Goal: Communication & Community: Answer question/provide support

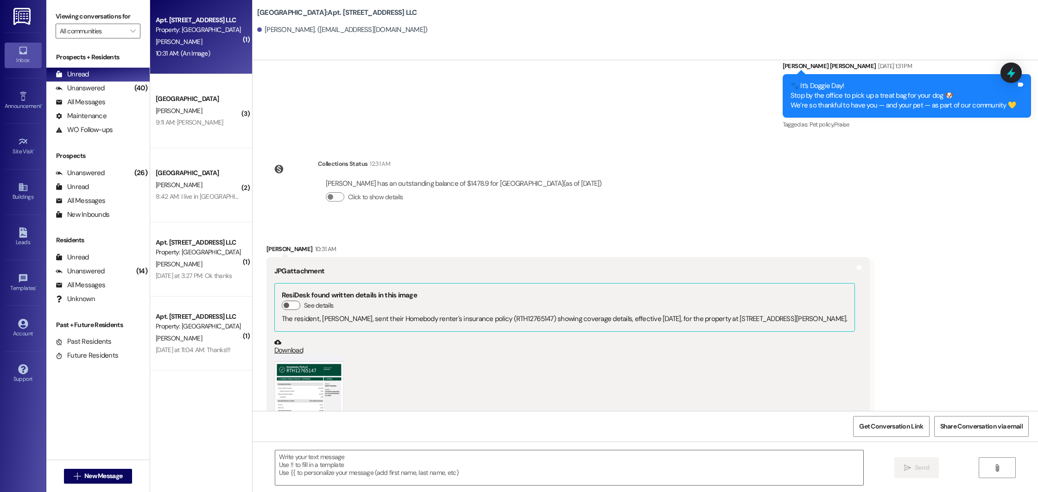
scroll to position [9352, 0]
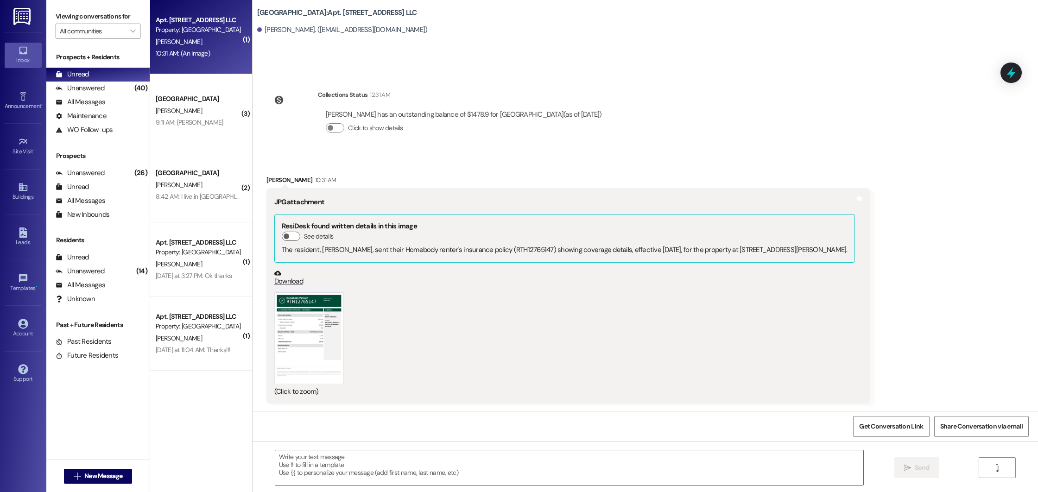
click at [292, 342] on button "Zoom image" at bounding box center [309, 334] width 70 height 97
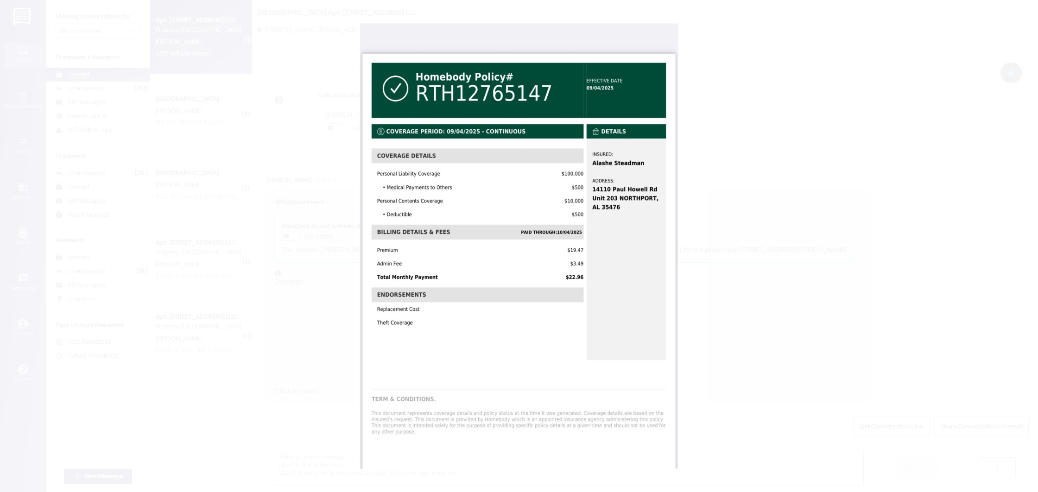
click at [254, 44] on button "Unzoom image" at bounding box center [519, 246] width 1038 height 492
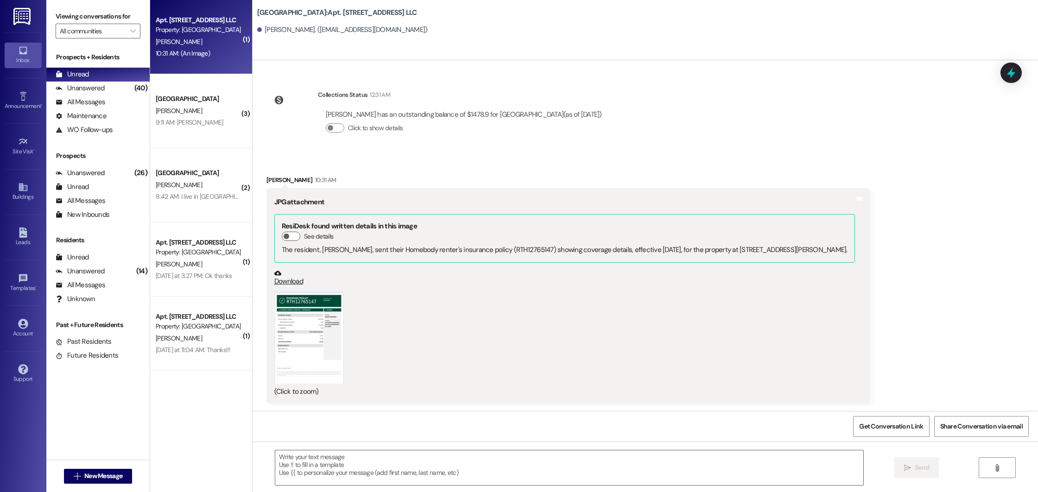
click at [294, 325] on button "Zoom image" at bounding box center [309, 334] width 70 height 97
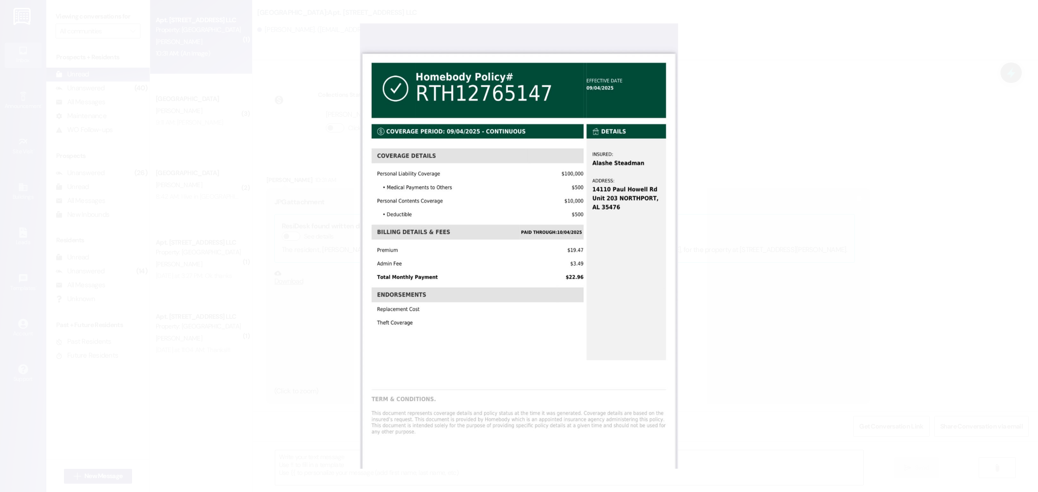
click at [294, 324] on button "Unzoom image" at bounding box center [519, 246] width 1038 height 492
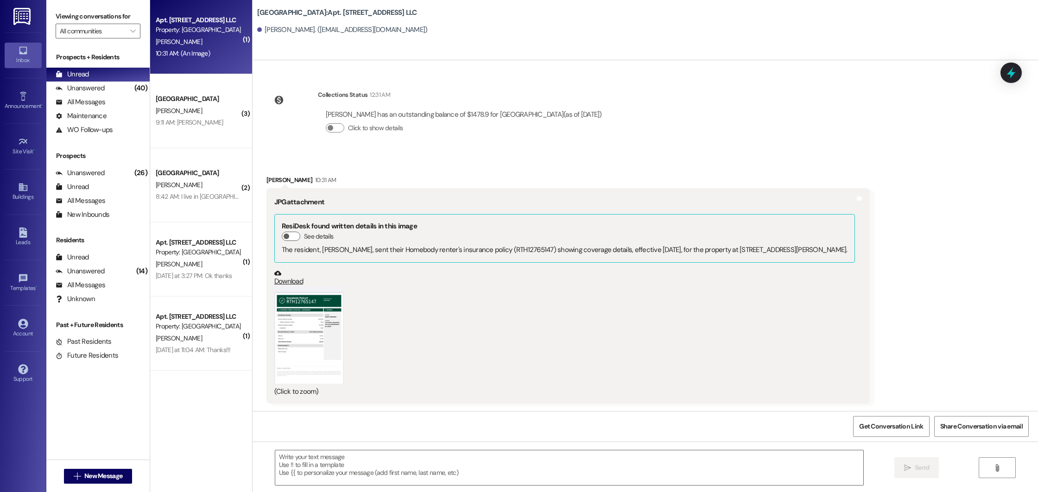
click at [290, 280] on link "Download" at bounding box center [564, 278] width 581 height 16
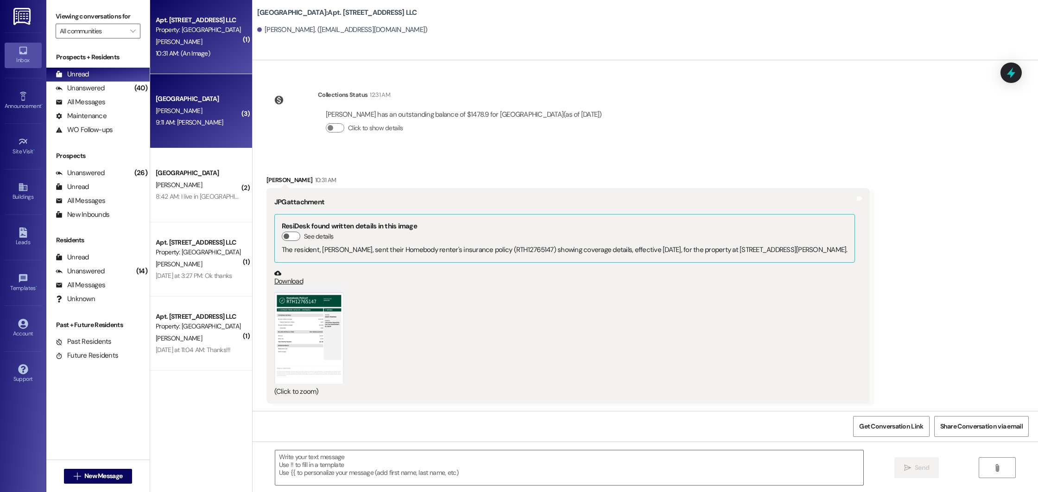
click at [199, 113] on div "[PERSON_NAME]" at bounding box center [199, 111] width 88 height 12
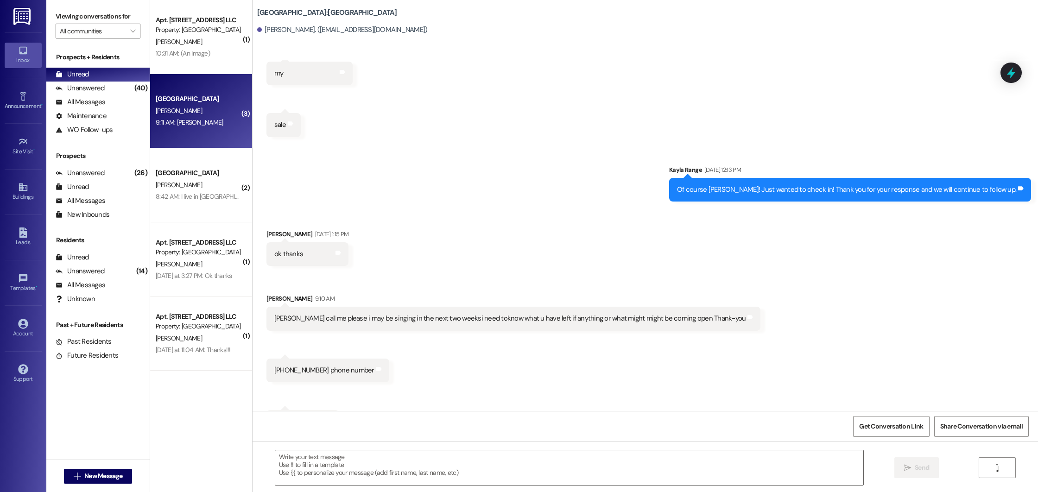
scroll to position [1207, 0]
click at [84, 480] on span "New Message" at bounding box center [103, 476] width 38 height 10
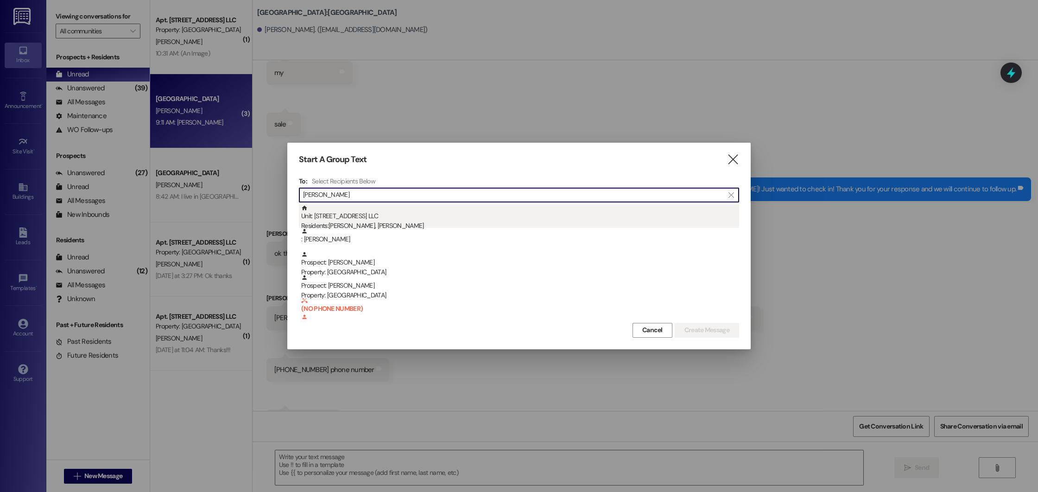
type input "[PERSON_NAME]"
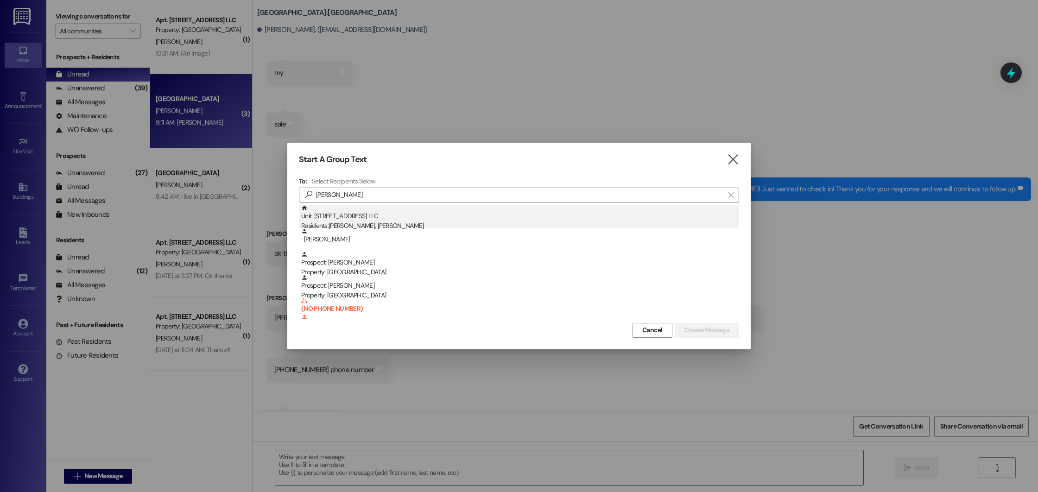
click at [402, 217] on div "Unit: [STREET_ADDRESS] LLC Residents: [PERSON_NAME], [PERSON_NAME]" at bounding box center [520, 218] width 438 height 26
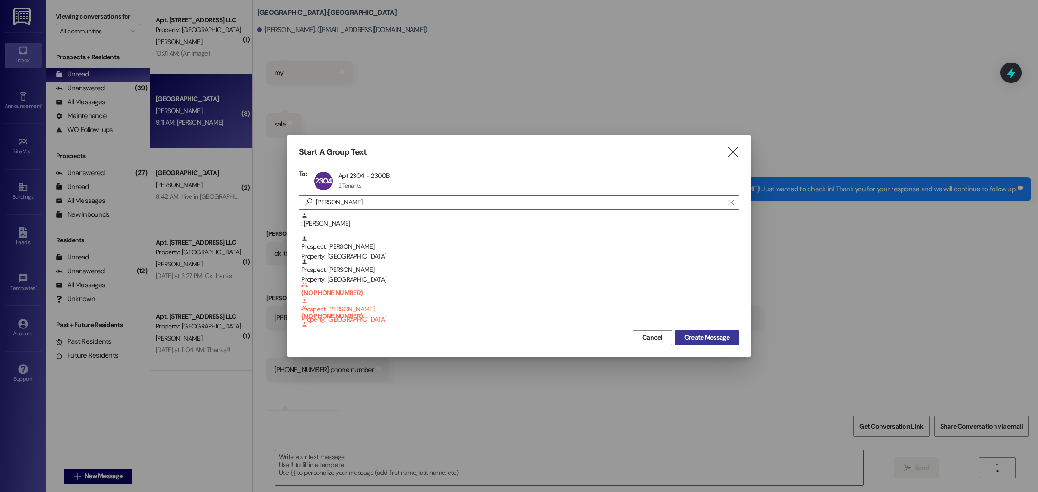
click at [715, 333] on span "Create Message" at bounding box center [707, 338] width 45 height 10
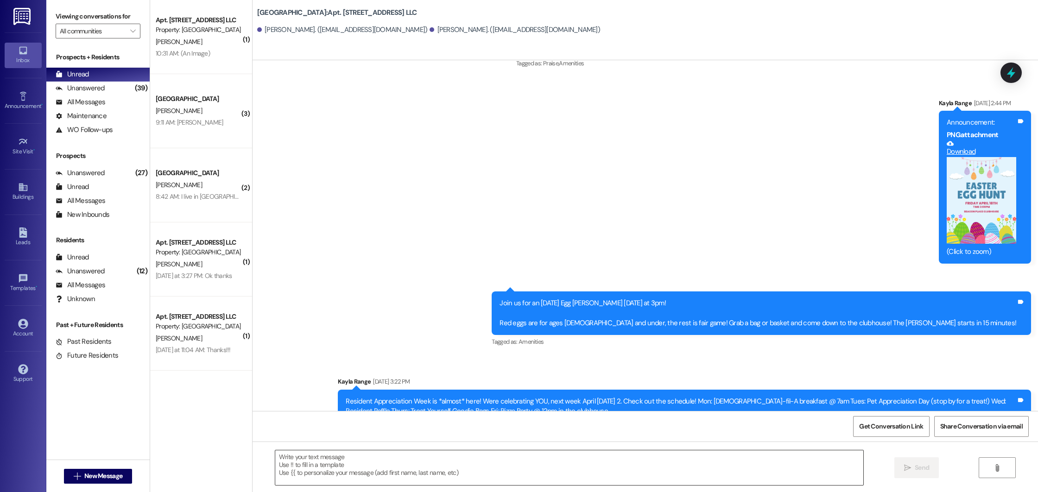
scroll to position [8958, 0]
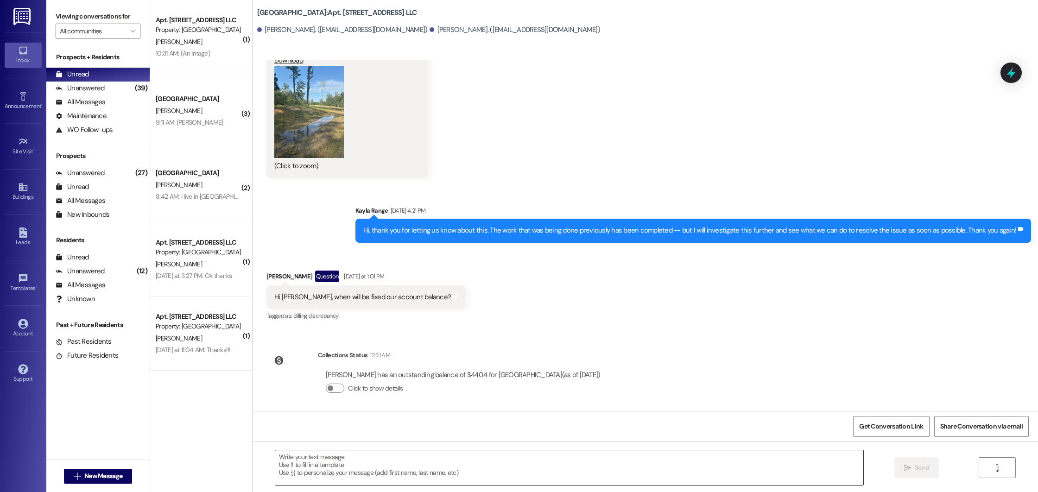
click at [375, 467] on textarea at bounding box center [569, 468] width 588 height 35
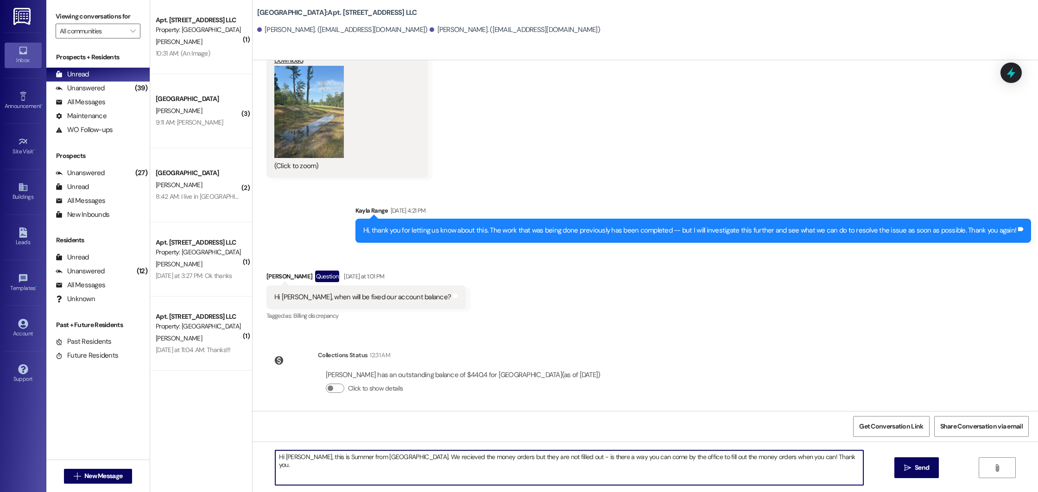
type textarea "Hi [PERSON_NAME], this is Summer from [GEOGRAPHIC_DATA]. We recieved the money …"
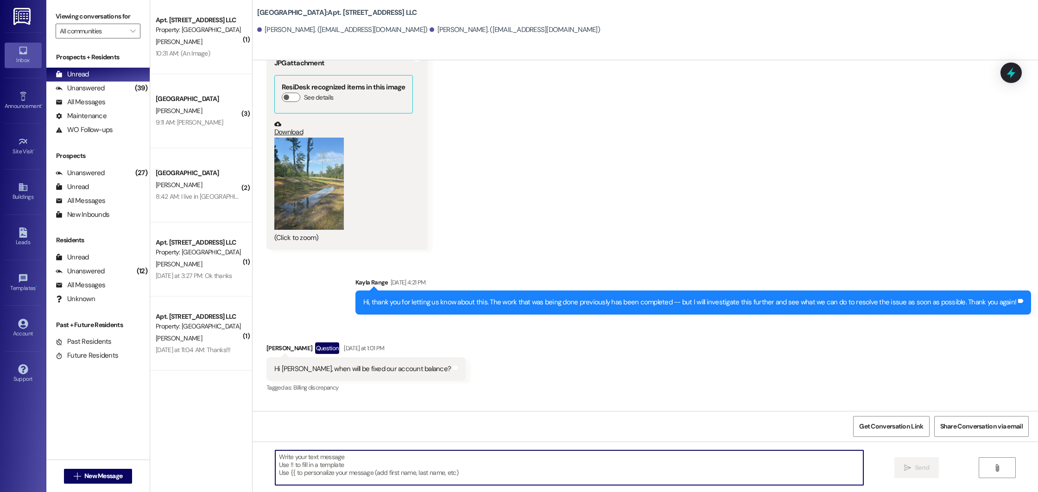
scroll to position [9024, 0]
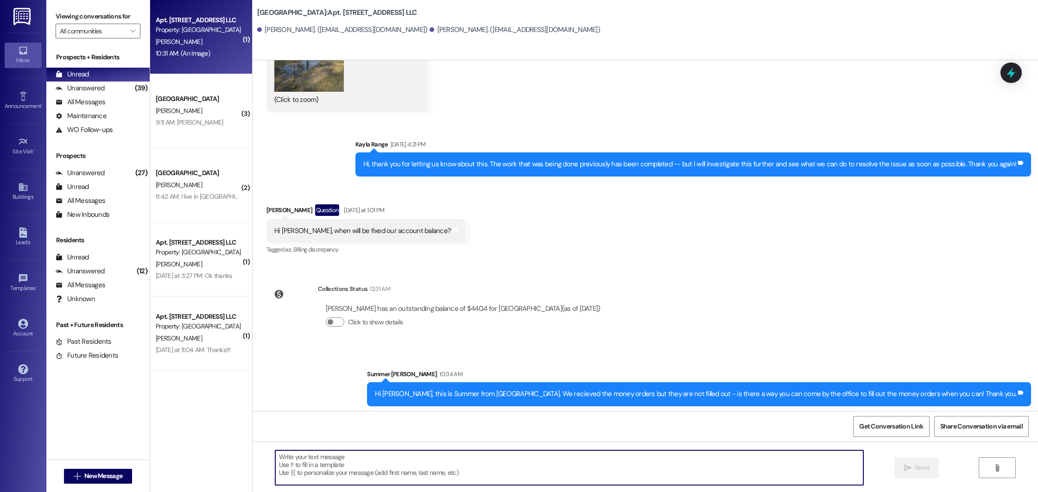
click at [220, 53] on div "10:31 AM: (An Image) 10:31 AM: (An Image)" at bounding box center [199, 54] width 88 height 12
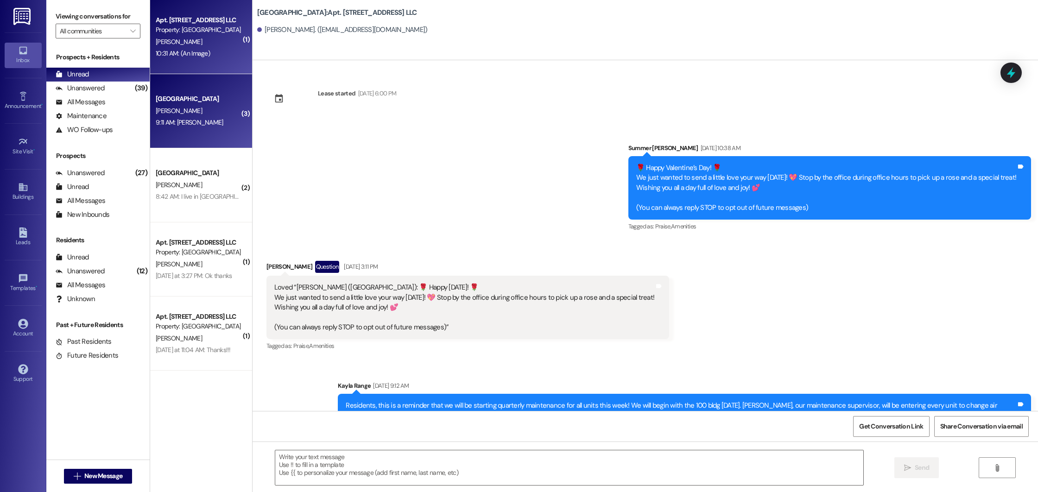
click at [222, 126] on div "9:11 AM: [PERSON_NAME] 9:11 AM: [PERSON_NAME]" at bounding box center [199, 123] width 88 height 12
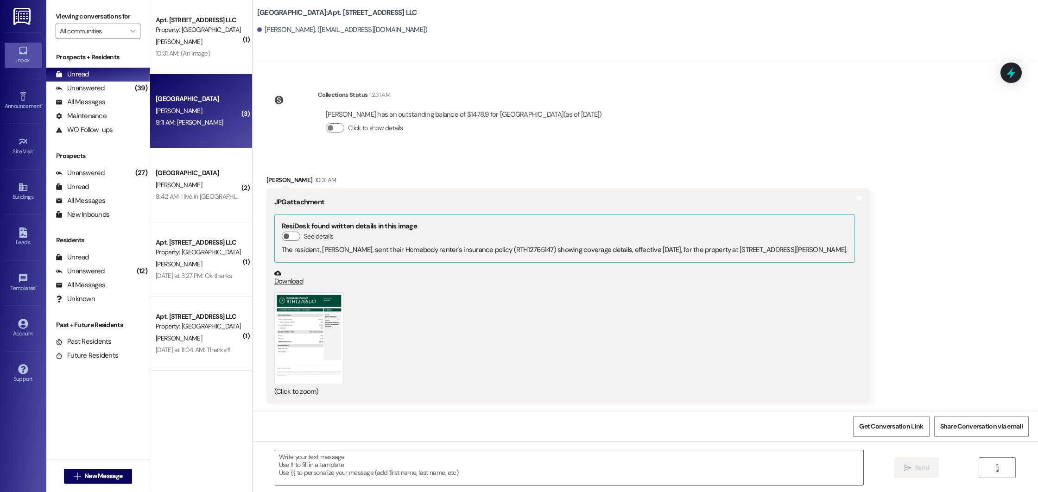
scroll to position [1207, 0]
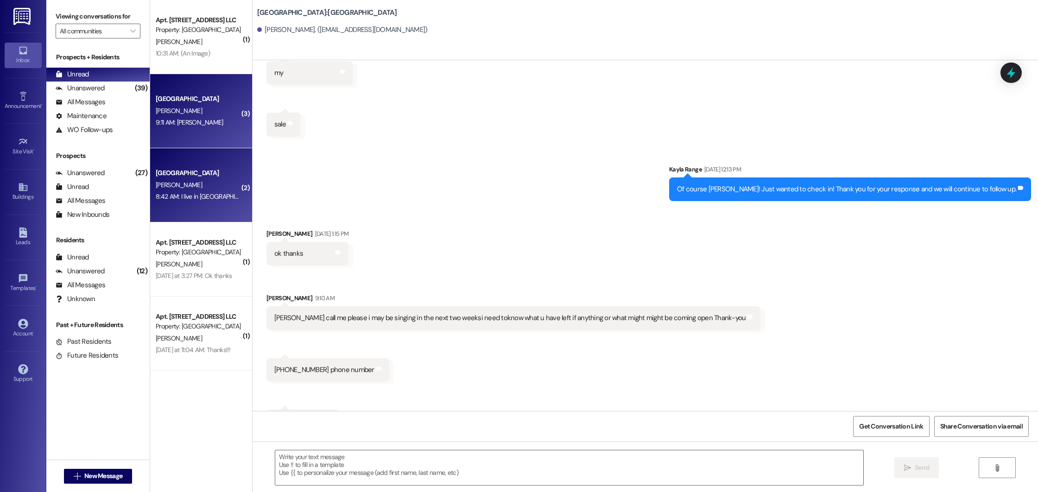
click at [222, 187] on div "[PERSON_NAME]" at bounding box center [199, 185] width 88 height 12
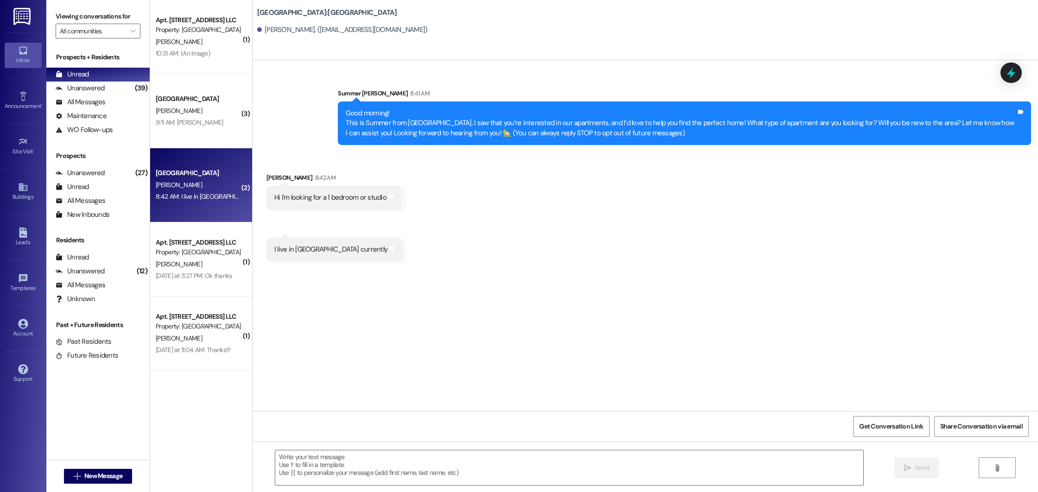
scroll to position [0, 0]
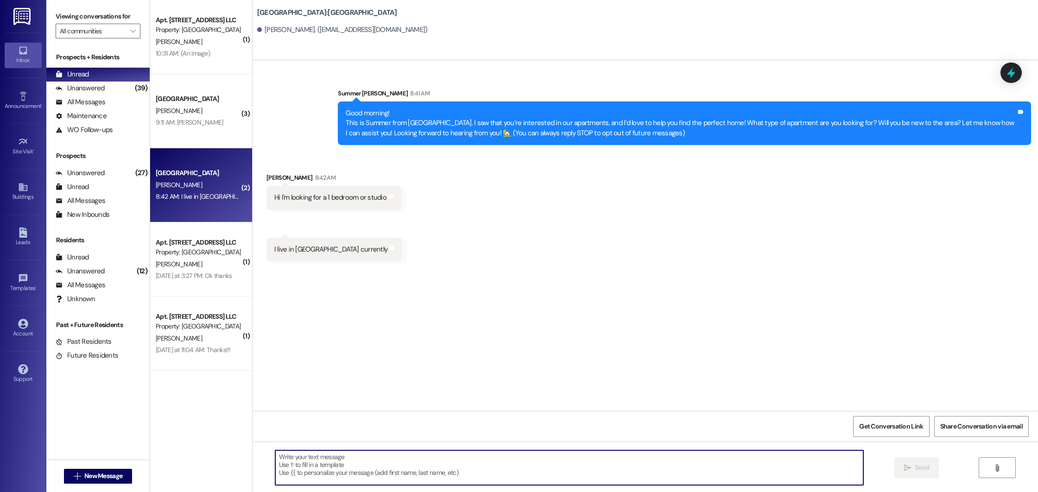
click at [298, 474] on textarea at bounding box center [569, 468] width 588 height 35
type textarea "Great, are you interested in coming by to come and take a look at one?"
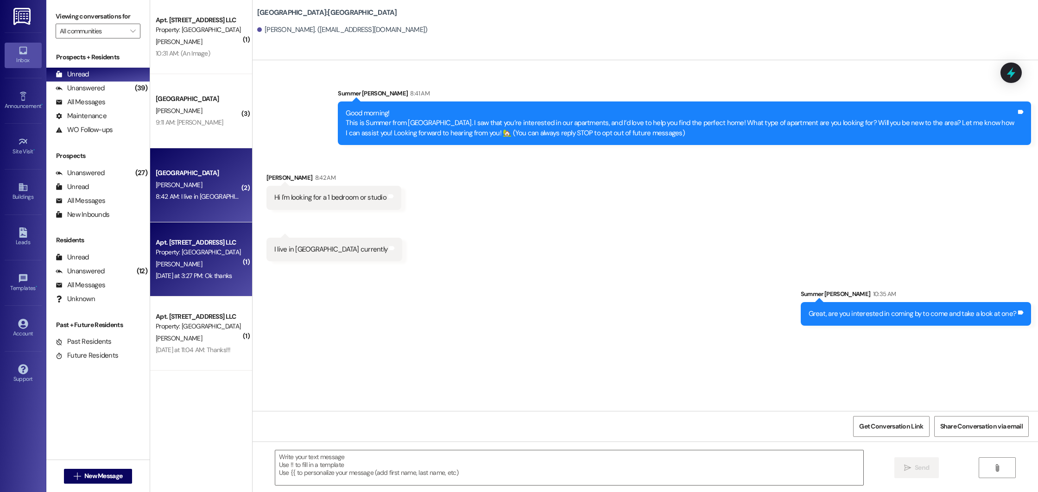
click at [219, 259] on div "[PERSON_NAME]" at bounding box center [199, 265] width 88 height 12
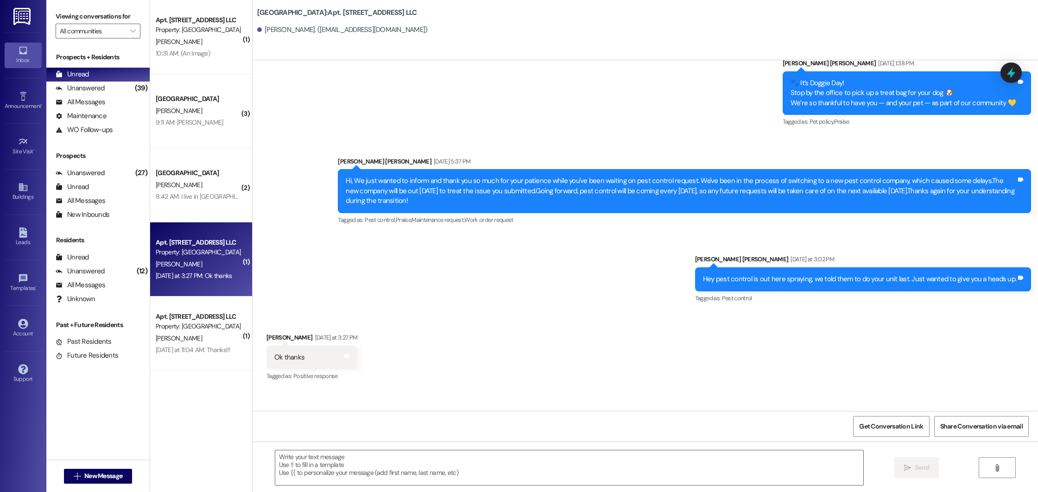
scroll to position [5691, 0]
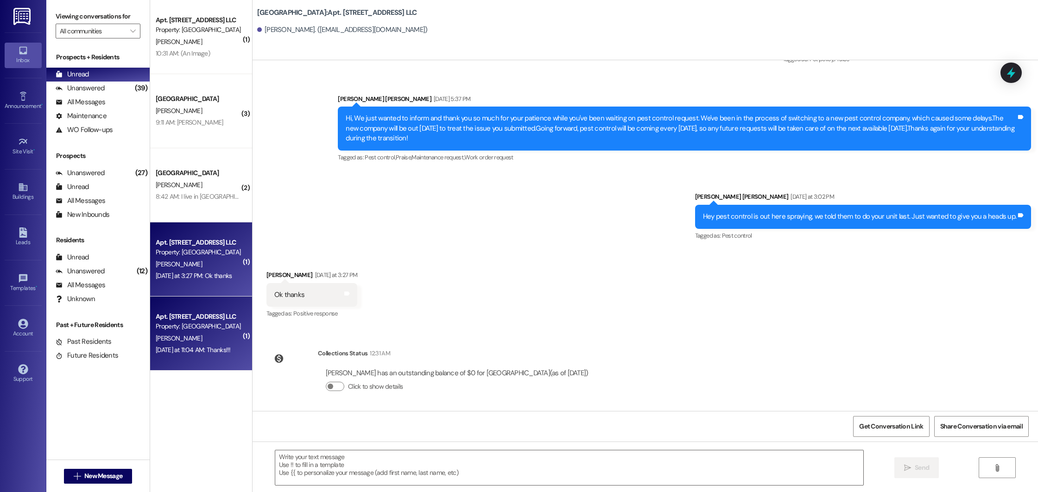
click at [193, 329] on div "Property: [GEOGRAPHIC_DATA]" at bounding box center [199, 327] width 86 height 10
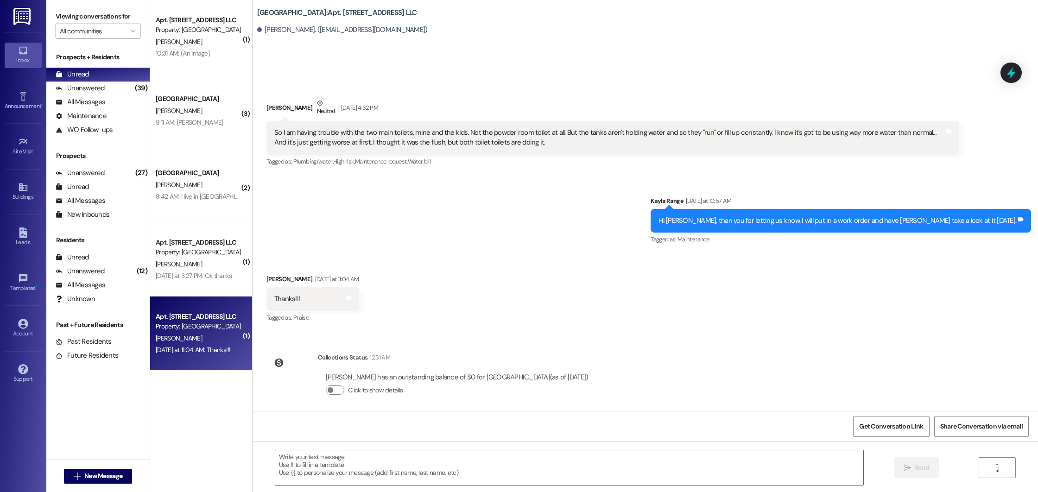
scroll to position [26442, 0]
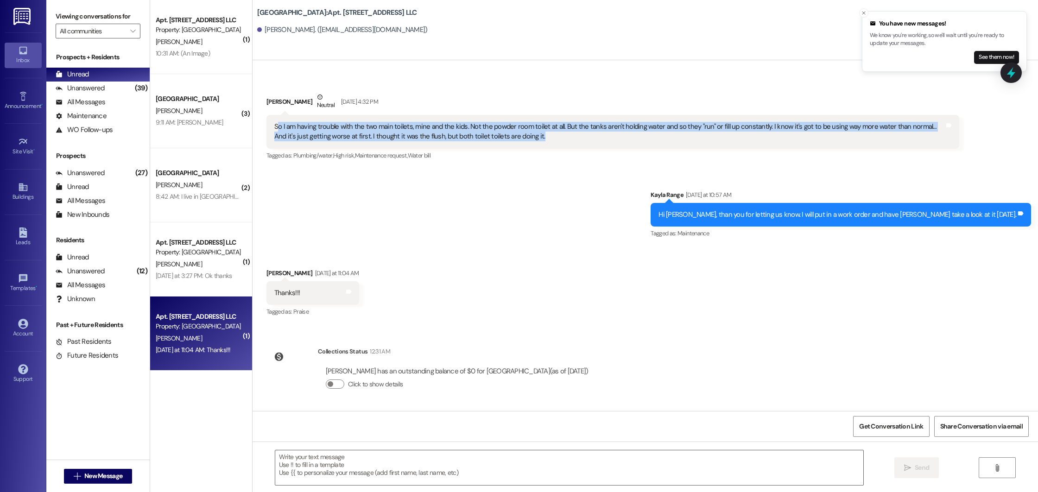
drag, startPoint x: 268, startPoint y: 125, endPoint x: 563, endPoint y: 139, distance: 295.1
click at [563, 138] on div "So I am having trouble with the two main toilets, mine and the kids. Not the po…" at bounding box center [609, 132] width 671 height 20
click at [563, 139] on div "So I am having trouble with the two main toilets, mine and the kids. Not the po…" at bounding box center [609, 132] width 671 height 20
drag, startPoint x: 563, startPoint y: 139, endPoint x: 248, endPoint y: 124, distance: 316.0
click at [253, 124] on div "Received via SMS [PERSON_NAME] Neutral [DATE] 4:32 PM So I am having trouble wi…" at bounding box center [646, 120] width 786 height 98
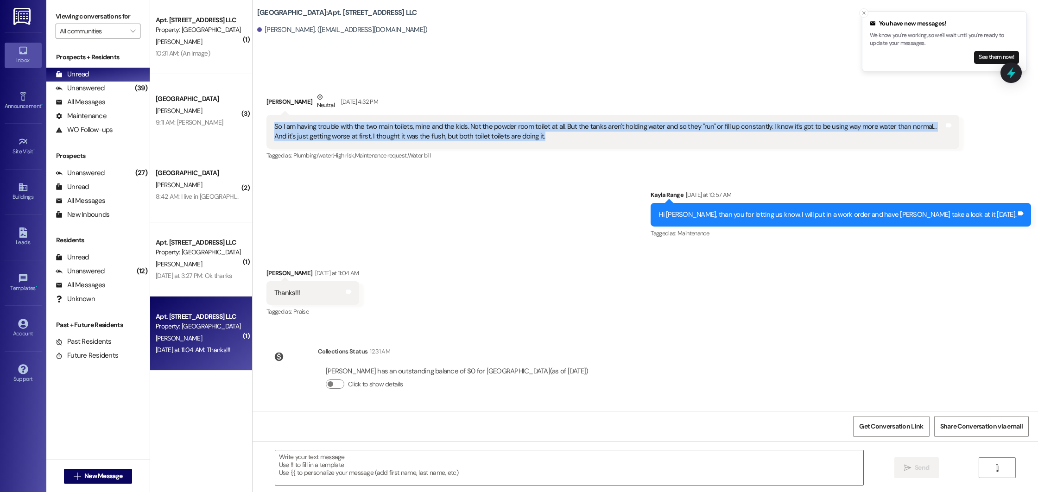
copy div "So I am having trouble with the two main toilets, mine and the kids. Not the po…"
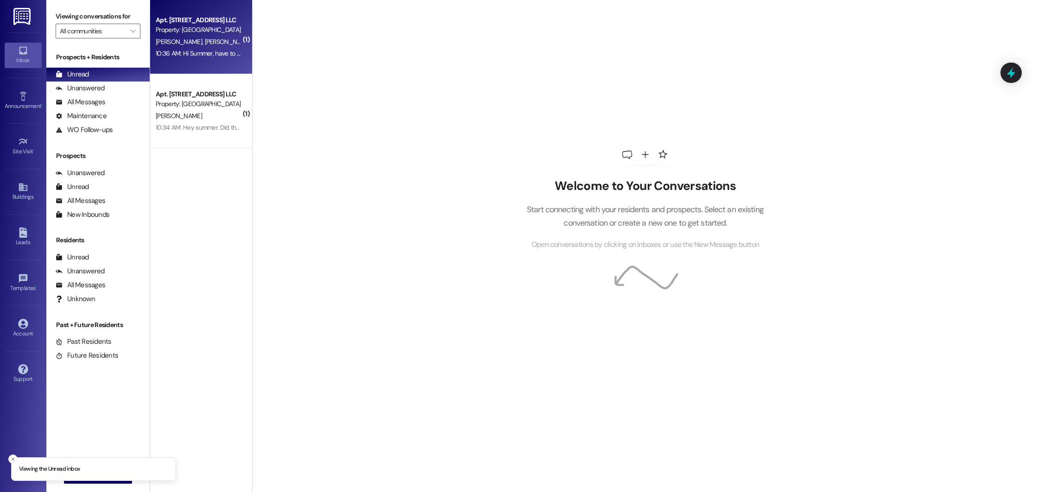
click at [222, 57] on div "10:36 AM: Hi Summer, have to be my husband? Or may I do it? 10:36 AM: Hi Summer…" at bounding box center [240, 53] width 168 height 8
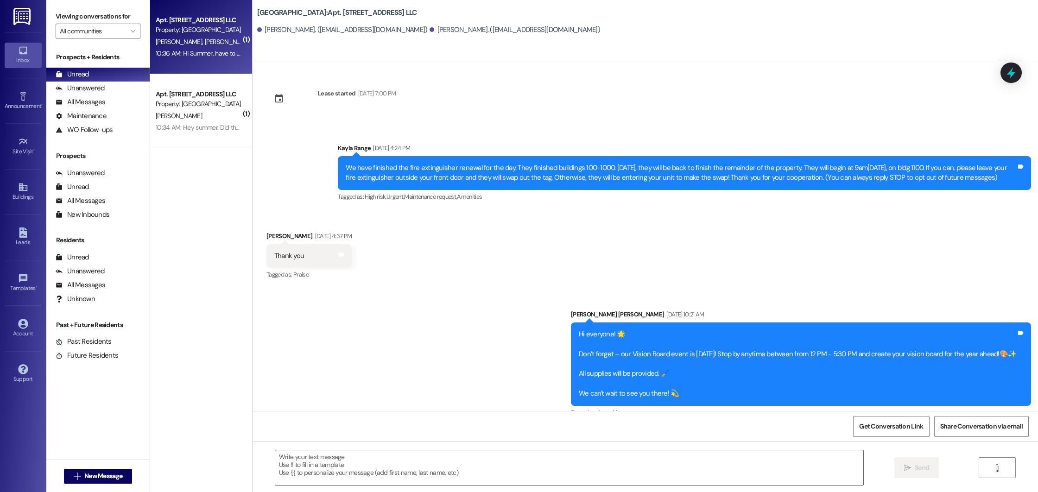
scroll to position [9104, 0]
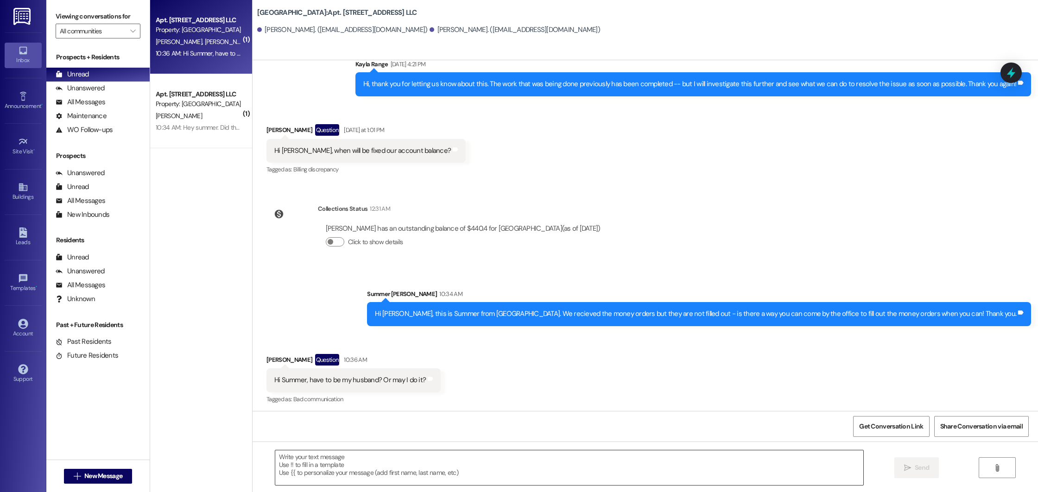
click at [319, 473] on textarea at bounding box center [569, 468] width 588 height 35
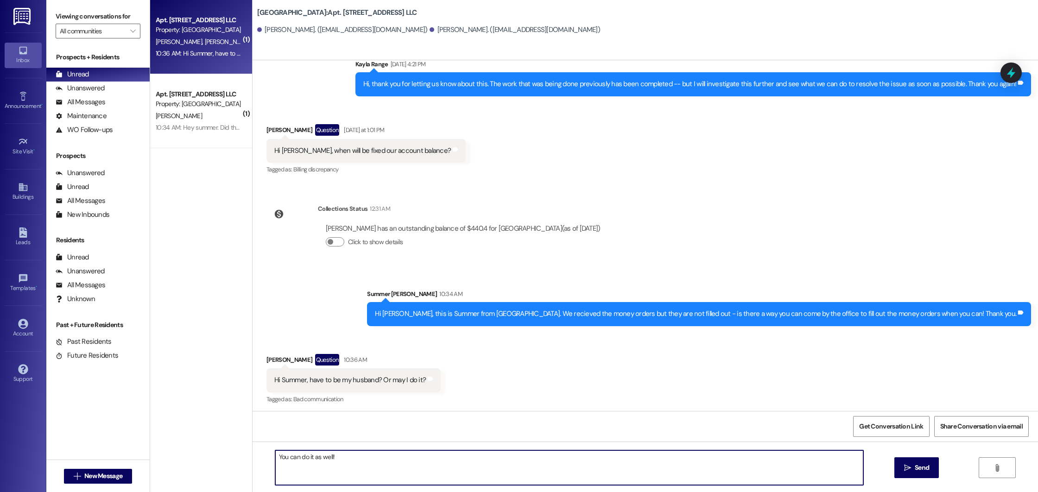
type textarea "You can do it as well!"
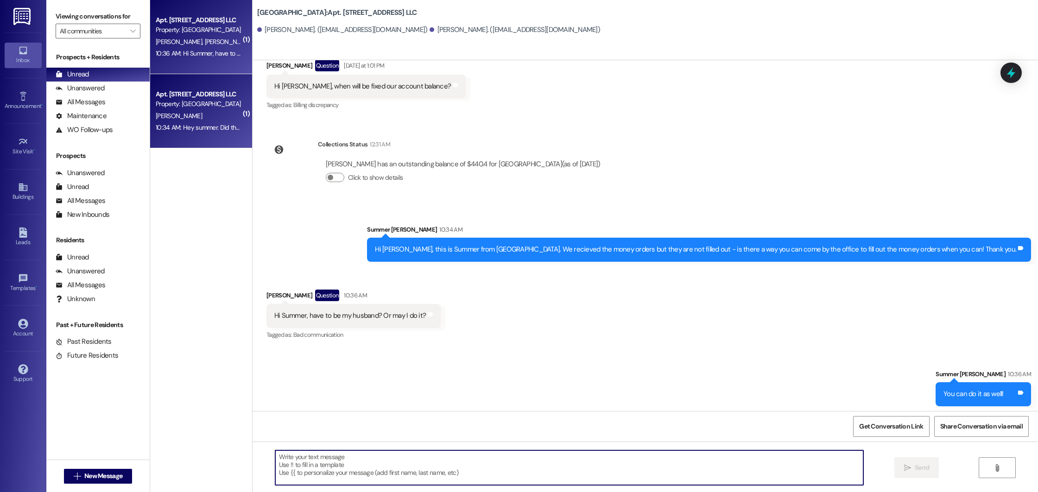
click at [223, 121] on div "A. Mitchell" at bounding box center [199, 116] width 88 height 12
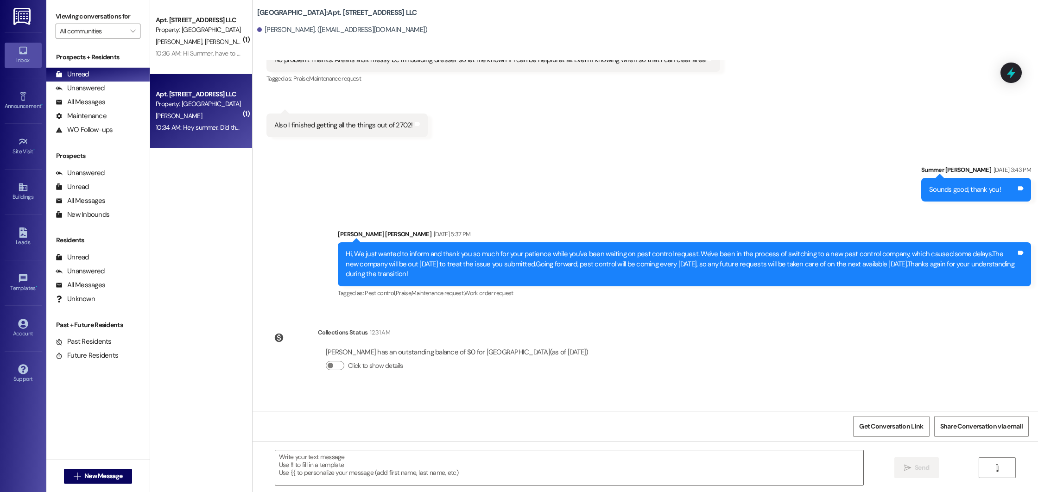
scroll to position [24092, 0]
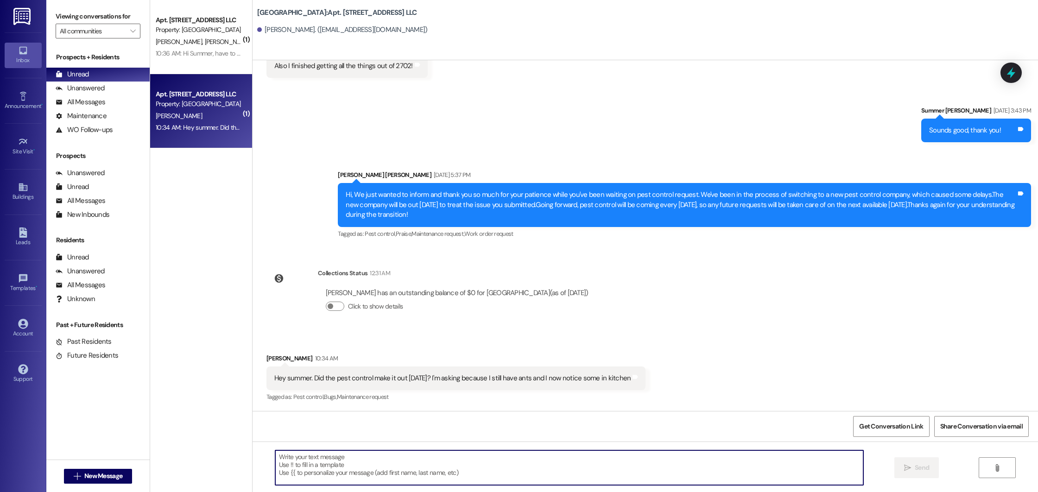
click at [333, 470] on textarea at bounding box center [569, 468] width 588 height 35
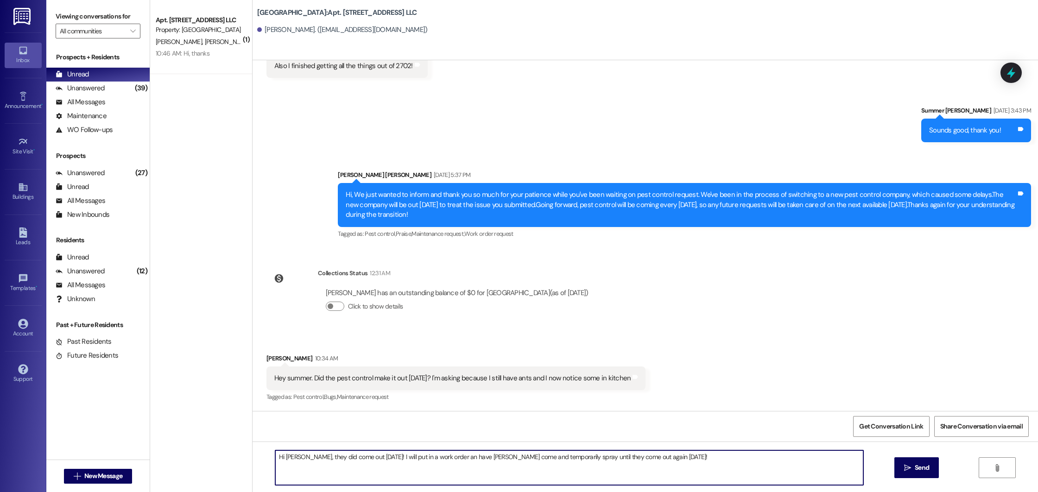
click at [695, 454] on textarea "Hi Amy, they did come out yesterday! I will put in a work order an have Noah co…" at bounding box center [569, 468] width 588 height 35
type textarea "Hi Amy, they did come out yesterday! I will put in a work order an have Noah co…"
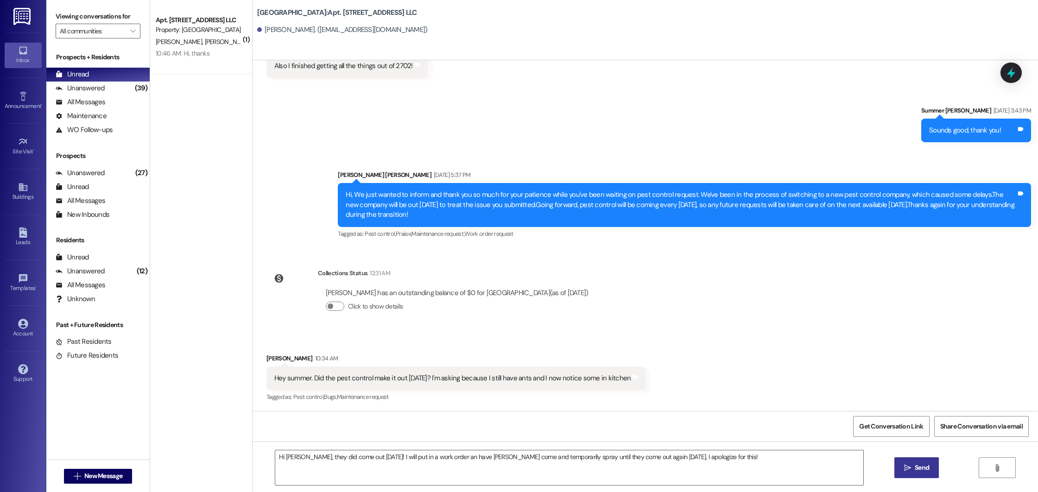
click at [909, 470] on icon "" at bounding box center [907, 467] width 7 height 7
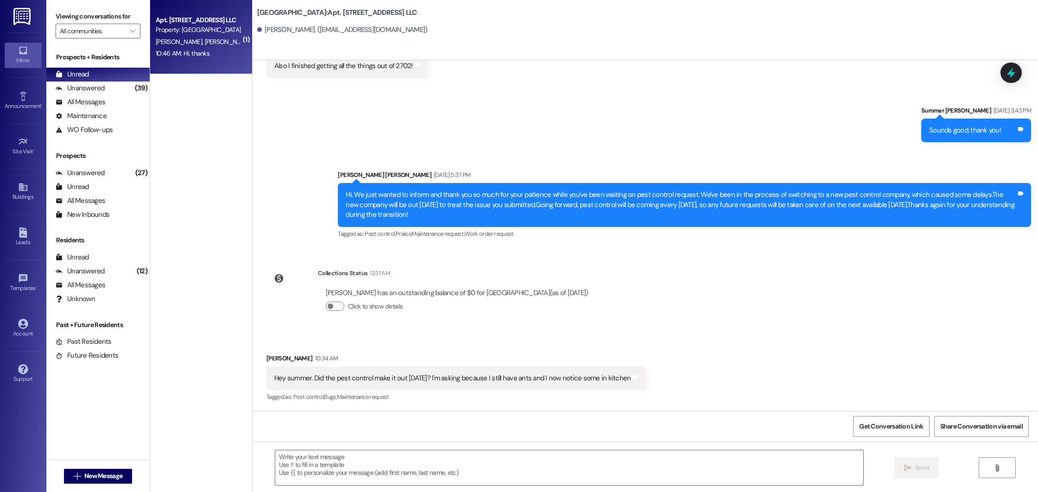
click at [204, 39] on span "A. Yarce" at bounding box center [227, 42] width 46 height 8
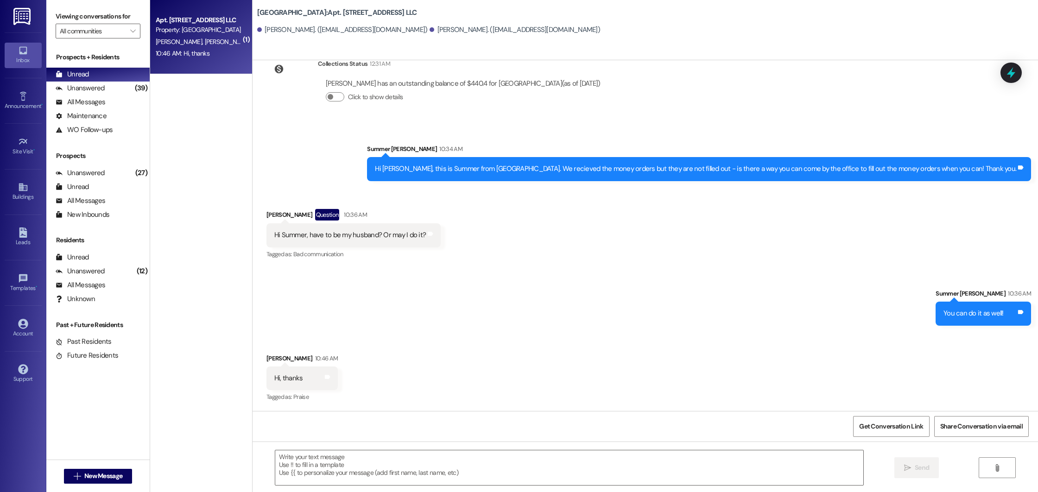
scroll to position [9247, 0]
